Goal: Communication & Community: Participate in discussion

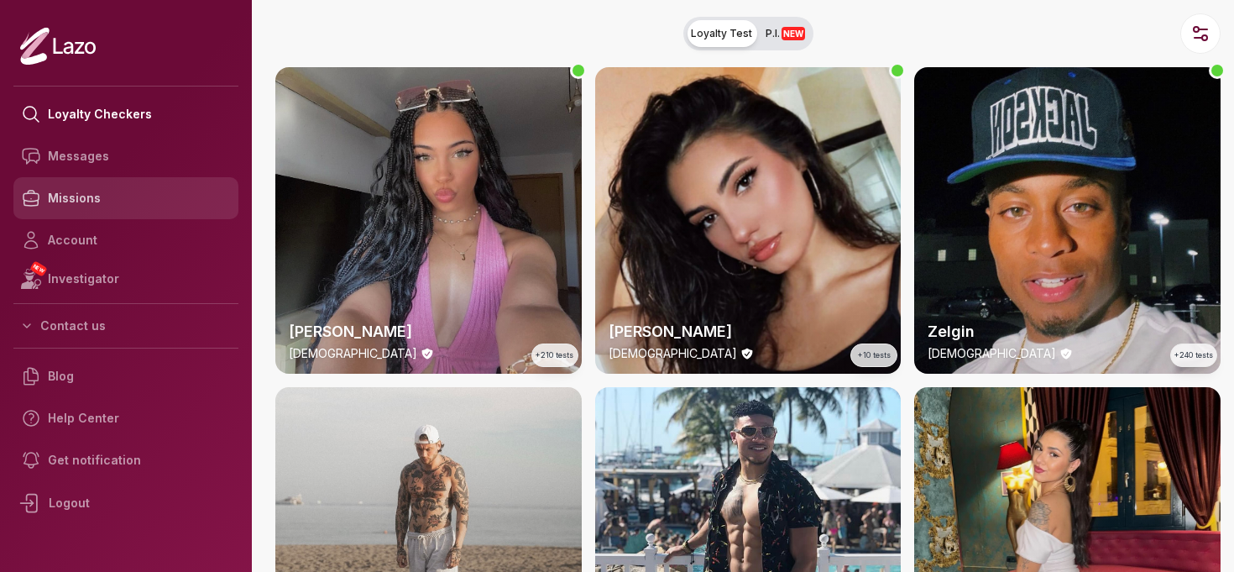
click at [89, 196] on link "Missions" at bounding box center [125, 198] width 225 height 42
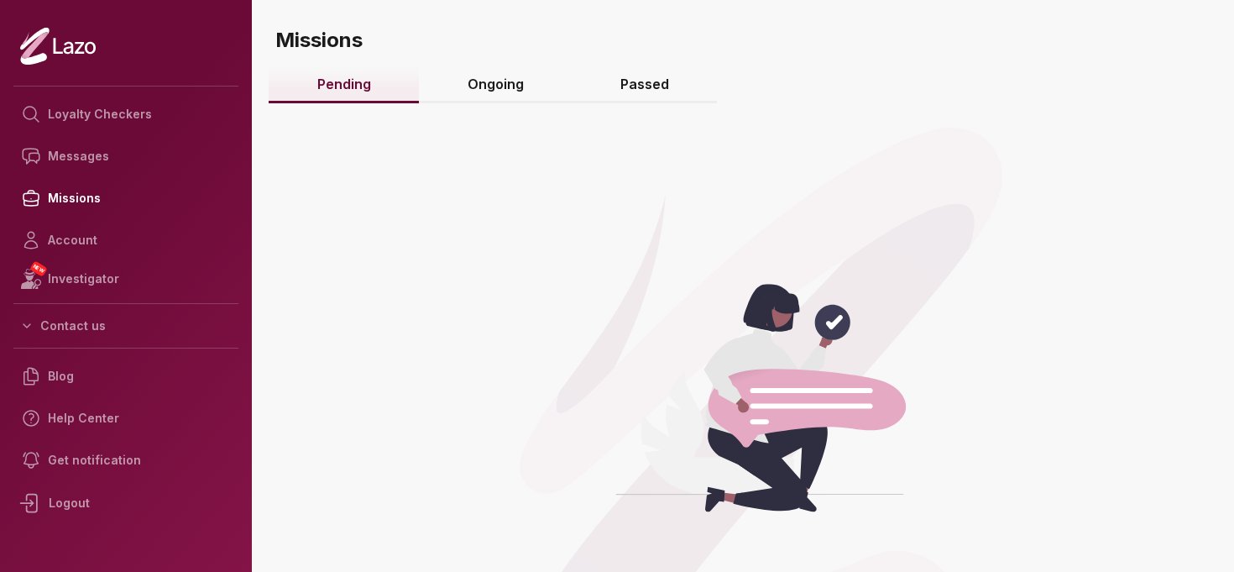
click at [481, 83] on link "Ongoing" at bounding box center [495, 85] width 153 height 36
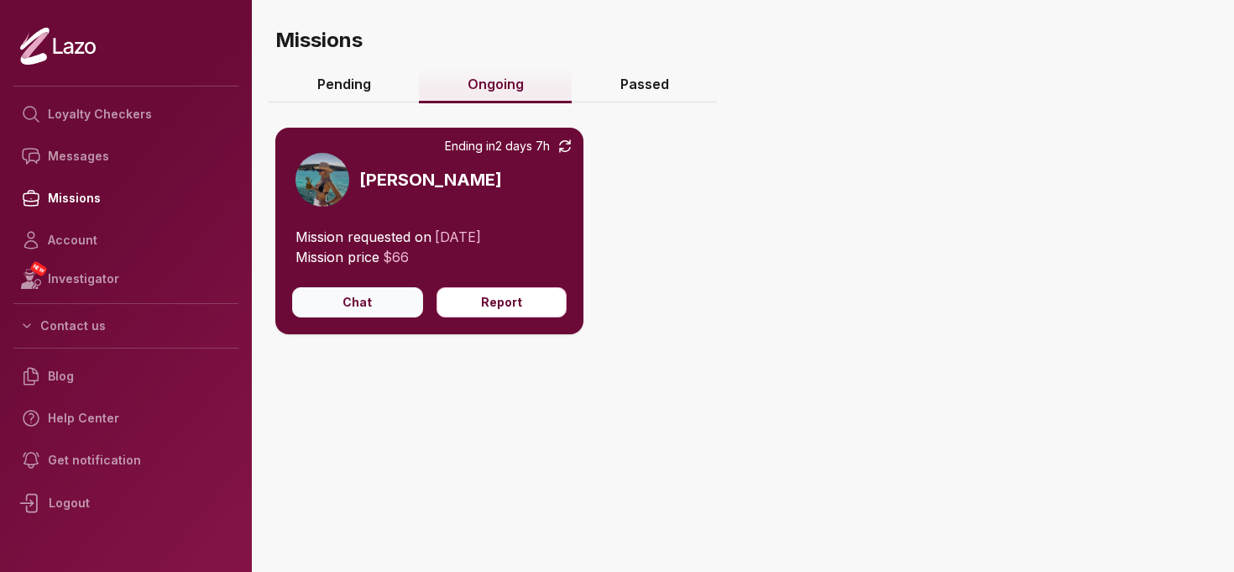
click at [383, 314] on button "Chat" at bounding box center [357, 302] width 131 height 30
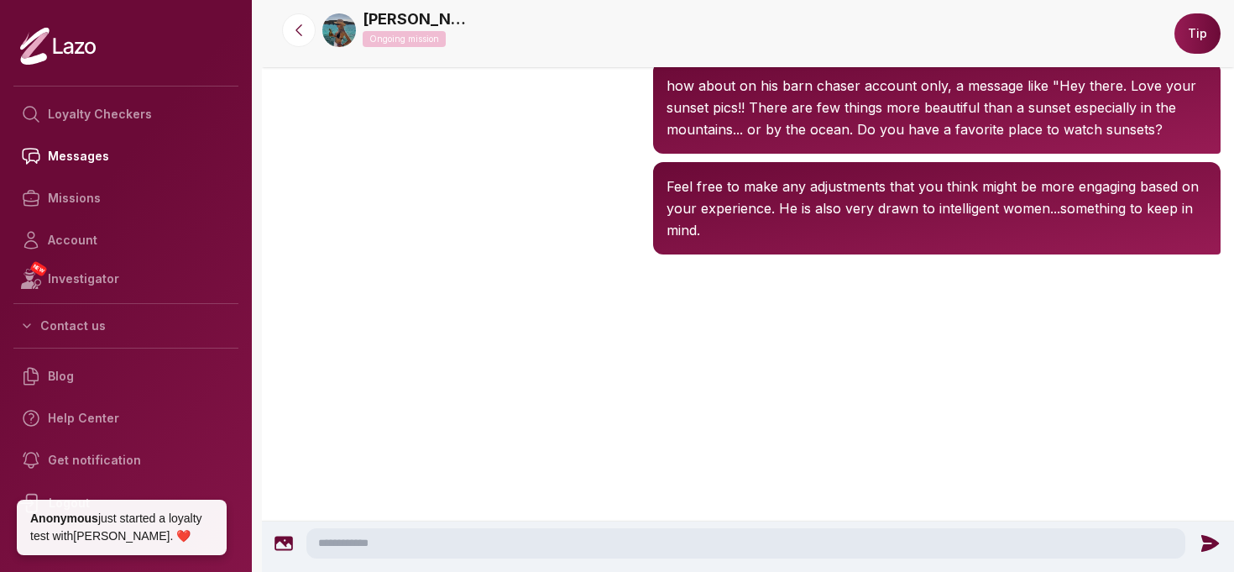
scroll to position [2734, 0]
click at [418, 541] on textarea at bounding box center [745, 543] width 879 height 30
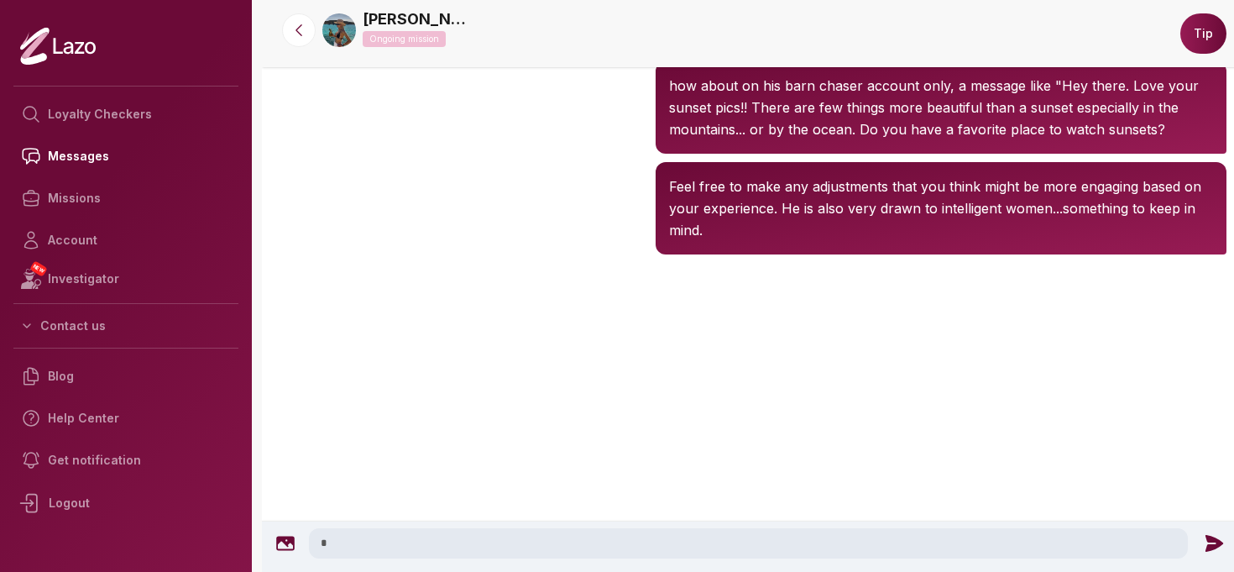
scroll to position [2727, 0]
type textarea "**********"
click at [1207, 541] on icon at bounding box center [1214, 542] width 18 height 17
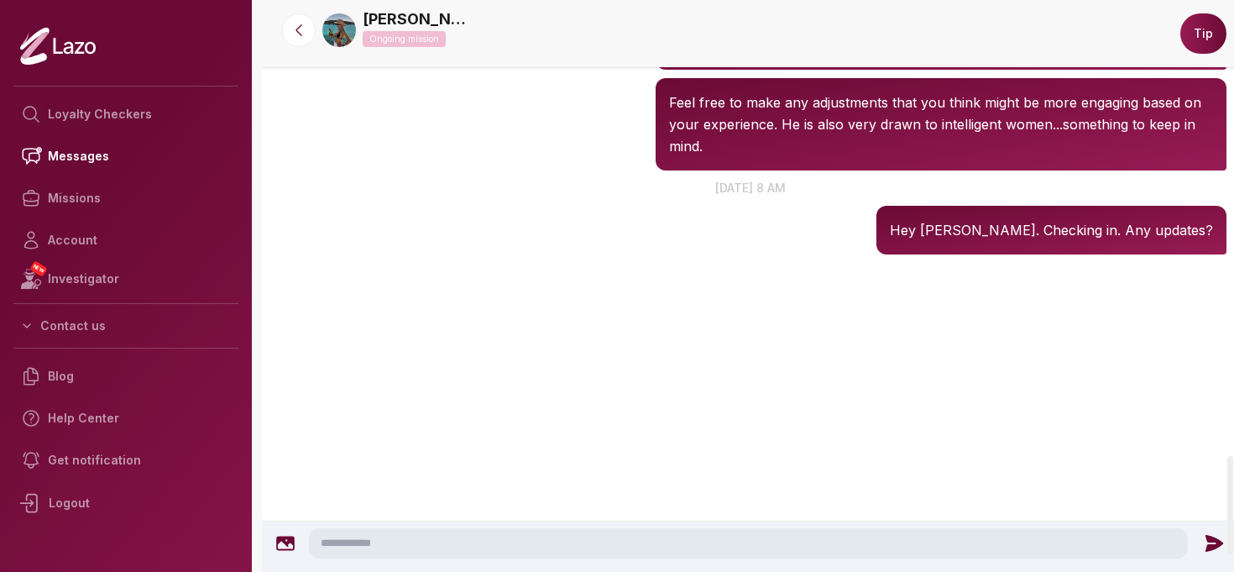
scroll to position [2638, 0]
